Goal: Task Accomplishment & Management: Use online tool/utility

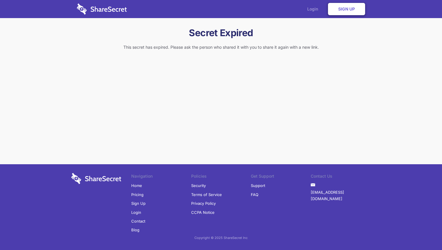
click at [313, 9] on link "Login" at bounding box center [313, 9] width 25 height 18
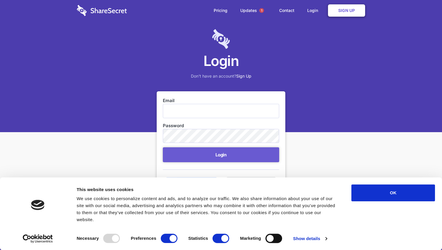
type input "R"
type input "[PERSON_NAME][EMAIL_ADDRESS][PERSON_NAME][DOMAIN_NAME]"
click at [163, 148] on button "Login" at bounding box center [221, 155] width 116 height 15
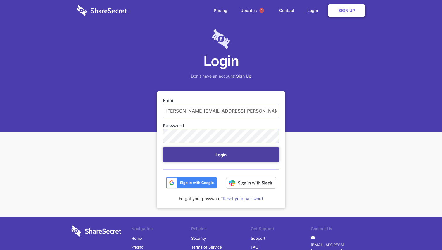
click at [207, 153] on button "Login" at bounding box center [221, 155] width 116 height 15
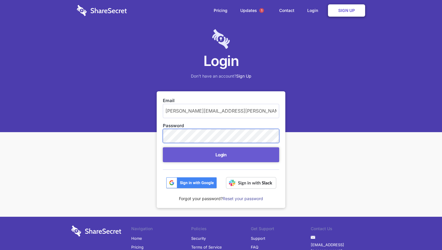
click at [163, 148] on button "Login" at bounding box center [221, 155] width 116 height 15
click at [260, 182] on img at bounding box center [251, 183] width 50 height 12
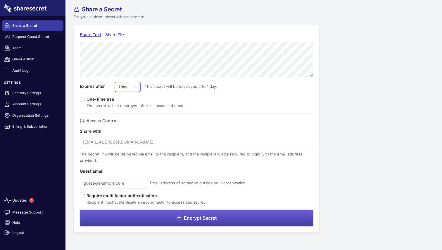
click at [128, 88] on select "1 day 2 days 3 days 4 days 5 days 6 days 7 days" at bounding box center [127, 87] width 25 height 10
click at [131, 90] on select "1 day 2 days 3 days 4 days 5 days 6 days 7 days" at bounding box center [127, 87] width 25 height 10
select select "7"
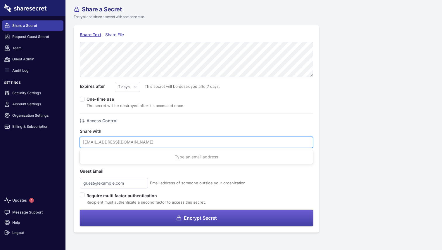
click at [120, 143] on div at bounding box center [196, 143] width 227 height 8
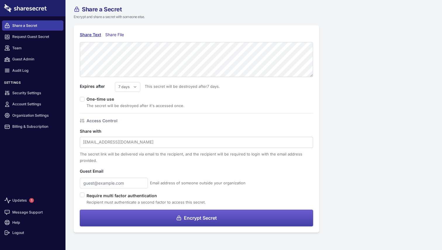
click at [324, 103] on div "Share Text Share File Expires after 1 day 2 days 3 days 4 days 5 days 6 days 7 …" at bounding box center [196, 129] width 262 height 208
click at [90, 97] on label "One-time use" at bounding box center [103, 99] width 32 height 5
click at [85, 98] on div "One-time use The secret will be destroyed after it's accessed once." at bounding box center [196, 102] width 233 height 13
click at [83, 98] on input "checkbox" at bounding box center [82, 99] width 5 height 5
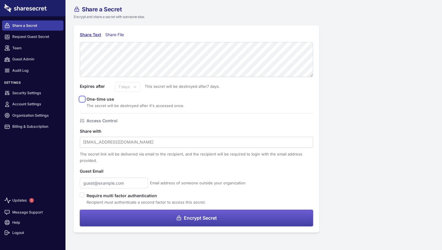
checkbox input "false"
click at [107, 142] on div at bounding box center [196, 143] width 227 height 8
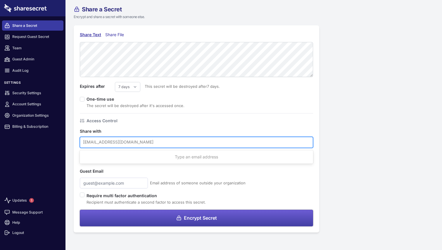
click at [340, 139] on div "Share a Secret Encrypt and share a secret with someone else. Share Text Share F…" at bounding box center [253, 119] width 376 height 239
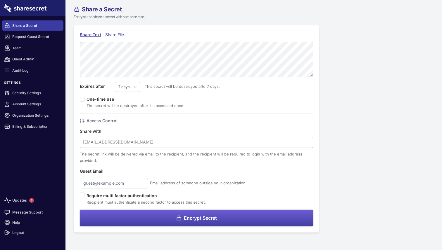
click at [146, 141] on div at bounding box center [196, 143] width 227 height 8
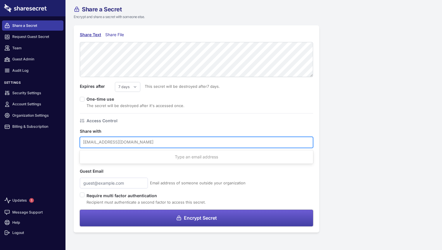
click at [345, 132] on div "Share a Secret Encrypt and share a secret with someone else. Share Text Share F…" at bounding box center [253, 119] width 376 height 239
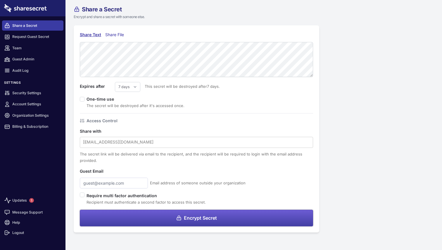
click at [106, 148] on div "[EMAIL_ADDRESS][DOMAIN_NAME] The secret link will be delivered via email to the…" at bounding box center [196, 150] width 233 height 27
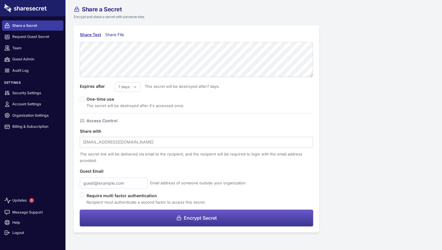
click at [201, 218] on span "Encrypt Secret" at bounding box center [200, 218] width 33 height 5
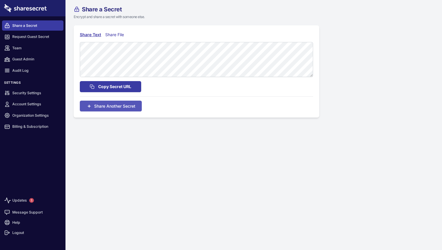
click at [65, 38] on div "Share Text Share File Copy Secret URL Share Another Secret" at bounding box center [196, 71] width 262 height 93
click at [35, 24] on link "Share a Secret" at bounding box center [32, 25] width 61 height 10
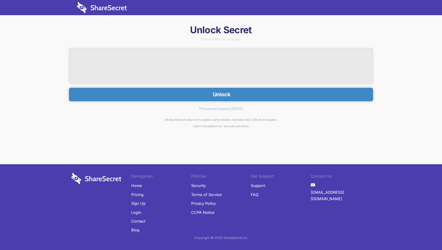
click at [232, 98] on button "Unlock" at bounding box center [221, 94] width 304 height 13
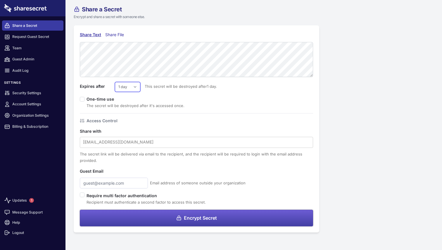
click at [130, 85] on select "1 day 2 days 3 days 4 days 5 days 6 days 7 days" at bounding box center [127, 87] width 25 height 10
select select "7"
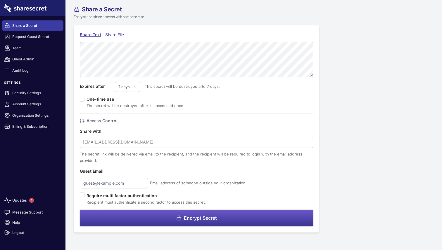
click at [207, 218] on span "Encrypt Secret" at bounding box center [200, 218] width 33 height 5
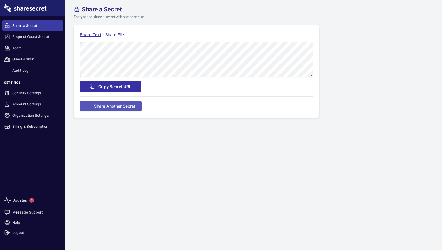
click at [118, 87] on span "Copy Secret URL" at bounding box center [114, 87] width 33 height 6
